Goal: Task Accomplishment & Management: Use online tool/utility

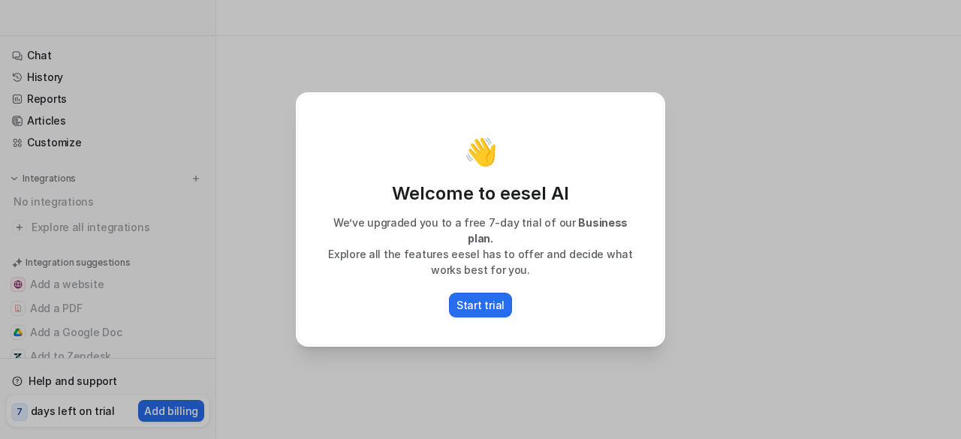
click at [554, 327] on div "👋 Welcome to eesel AI We’ve upgraded you to a free 7-day trial of our Business …" at bounding box center [480, 220] width 367 height 252
click at [552, 348] on div "👋 Welcome to eesel AI We’ve upgraded you to a free 7-day trial of our Business …" at bounding box center [481, 219] width 394 height 439
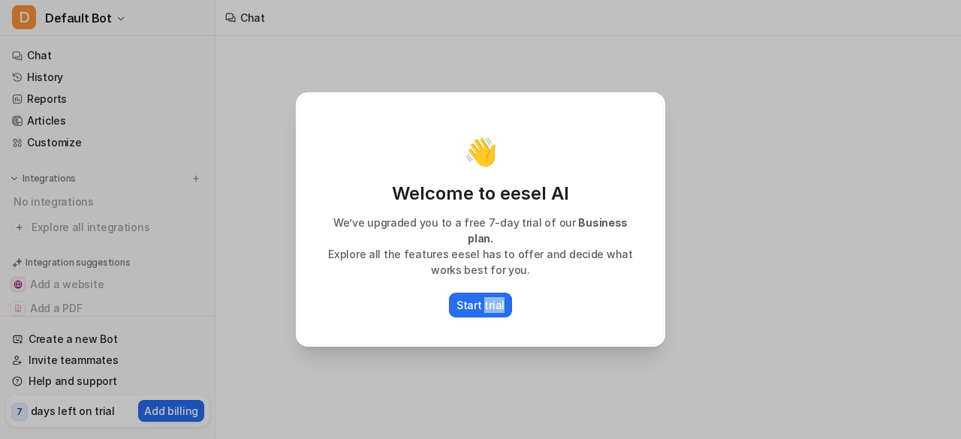
click at [552, 348] on div "👋 Welcome to eesel AI We’ve upgraded you to a free 7-day trial of our Business …" at bounding box center [481, 219] width 394 height 439
click at [309, 282] on div "👋 Welcome to eesel AI We’ve upgraded you to a free 7-day trial of our Business …" at bounding box center [480, 220] width 367 height 252
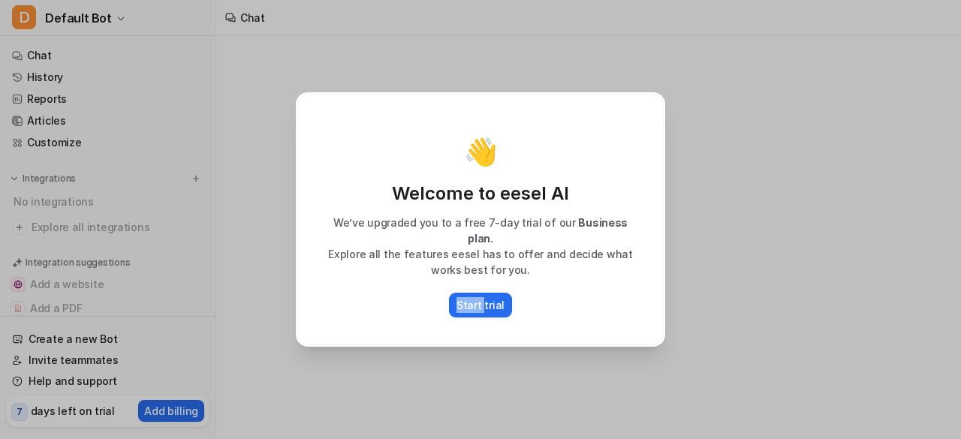
click at [227, 279] on div "👋 Welcome to eesel AI We’ve upgraded you to a free 7-day trial of our Business …" at bounding box center [480, 219] width 961 height 439
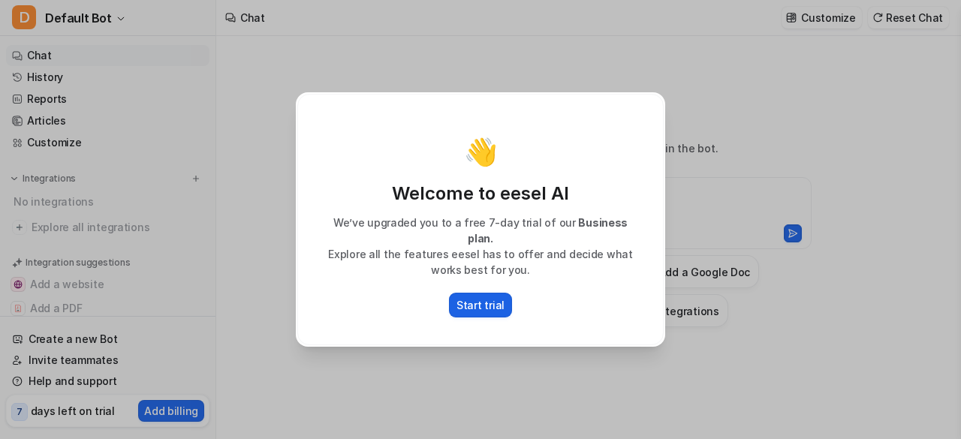
click at [503, 299] on button "Start trial" at bounding box center [480, 305] width 63 height 25
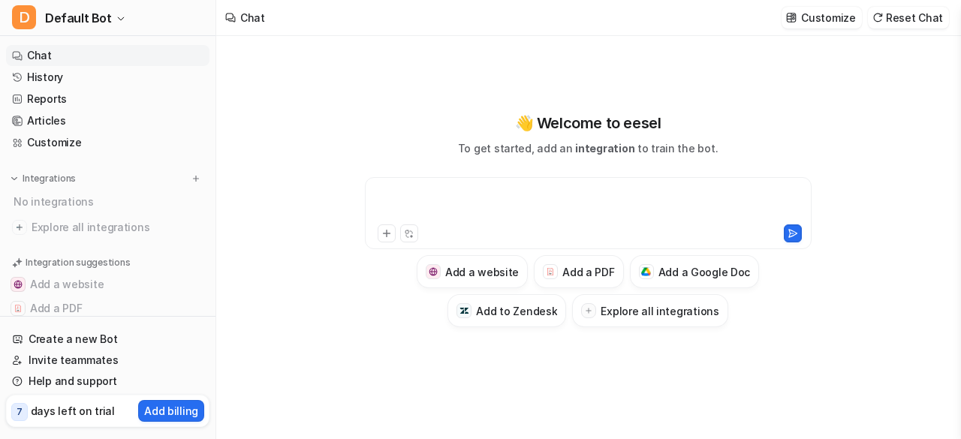
click at [432, 190] on div at bounding box center [589, 204] width 440 height 35
click at [386, 236] on icon at bounding box center [386, 234] width 7 height 7
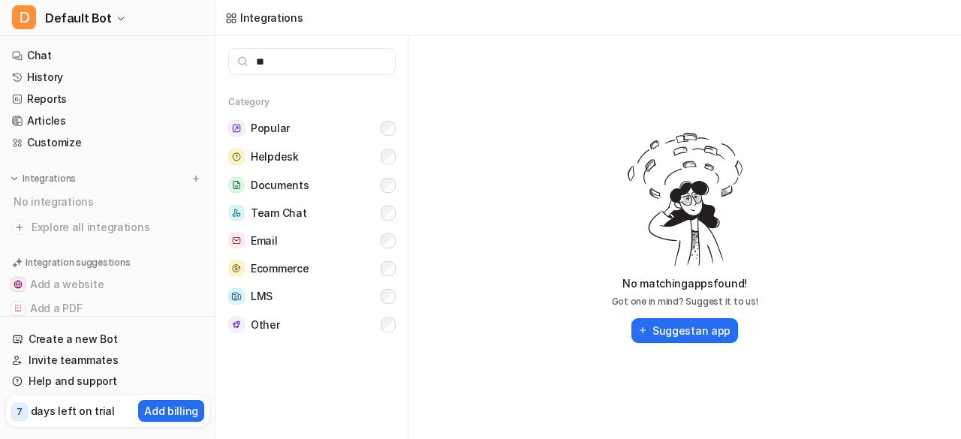
type input "*"
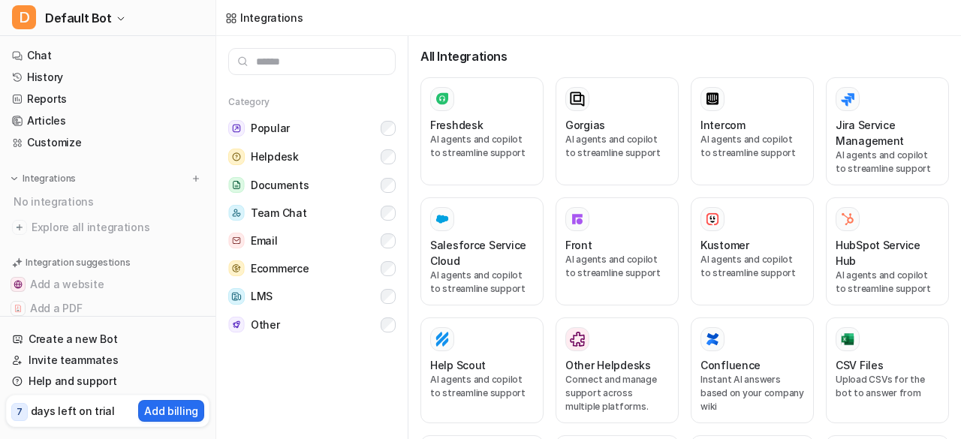
scroll to position [372, 0]
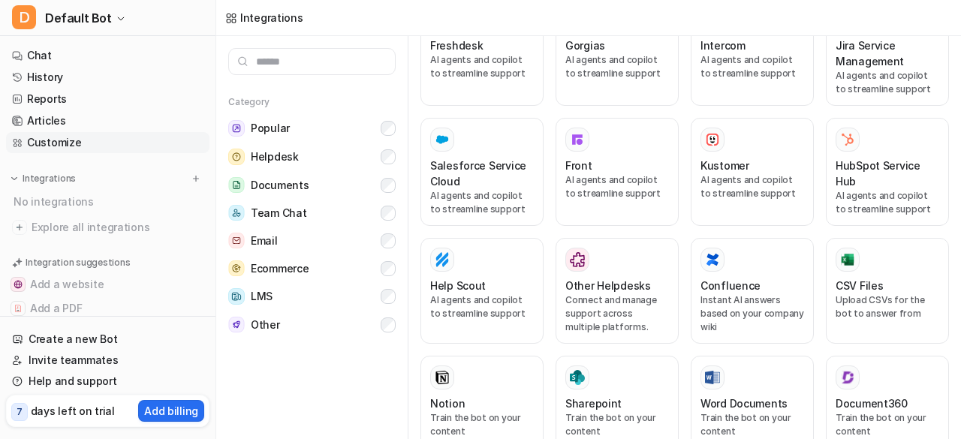
click at [125, 137] on link "Customize" at bounding box center [108, 142] width 204 height 21
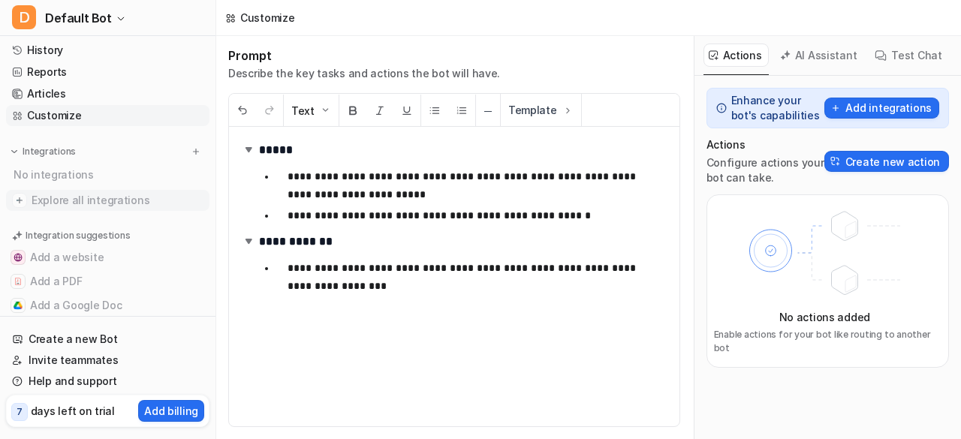
scroll to position [33, 0]
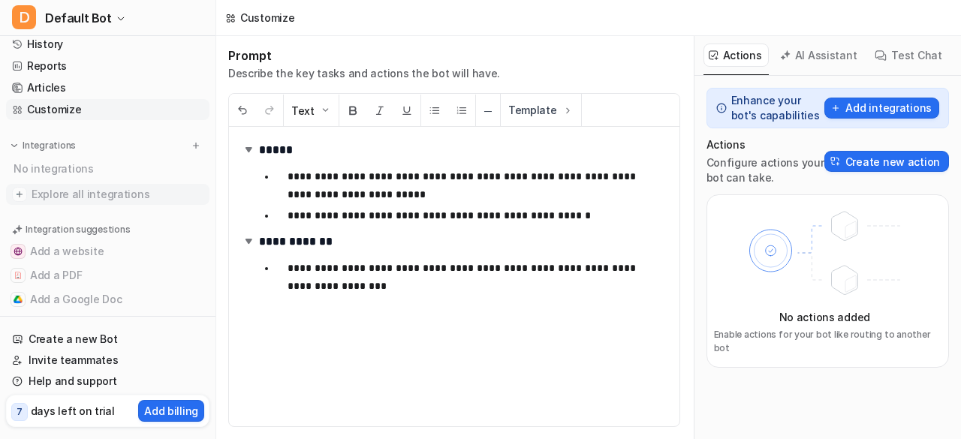
click at [136, 195] on span "Explore all integrations" at bounding box center [118, 195] width 172 height 24
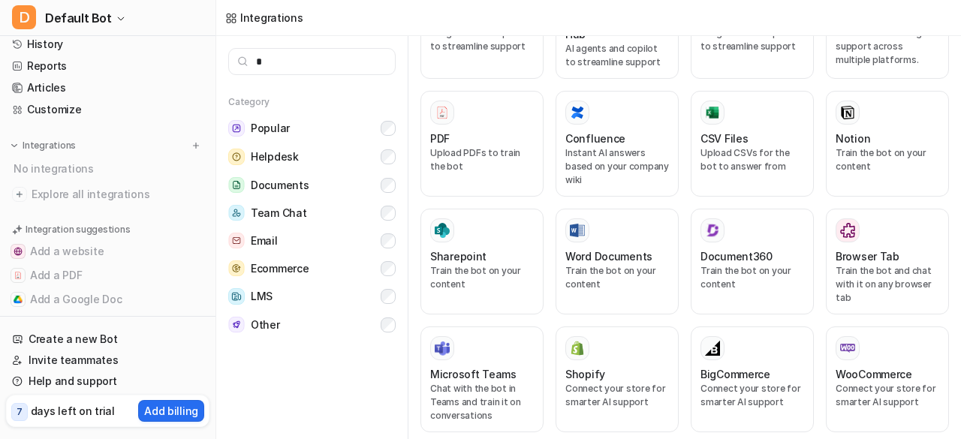
scroll to position [315, 0]
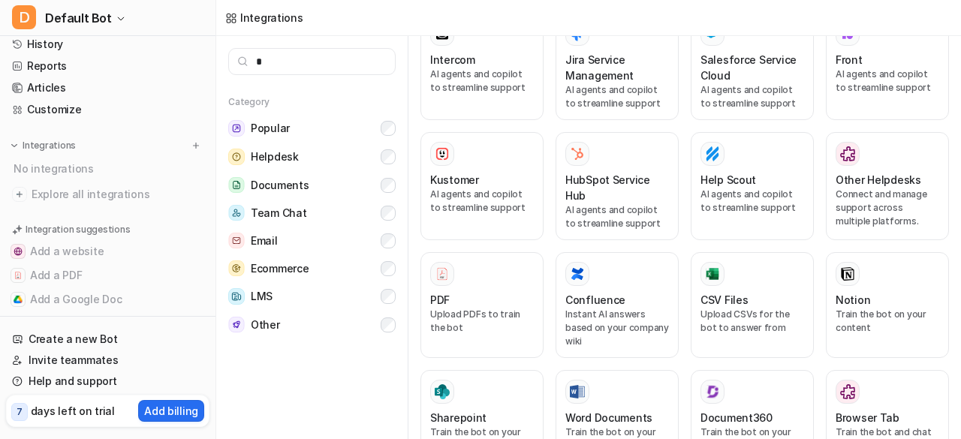
type input "**"
